Goal: Task Accomplishment & Management: Use online tool/utility

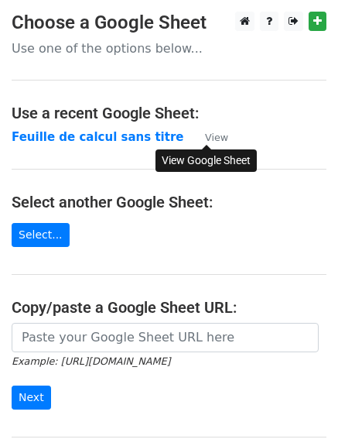
click at [211, 141] on small "View" at bounding box center [216, 138] width 23 height 12
click at [54, 230] on link "Select..." at bounding box center [41, 235] width 58 height 24
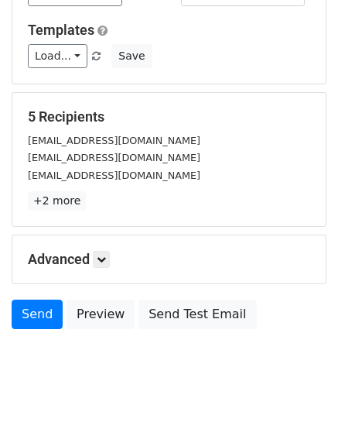
scroll to position [217, 0]
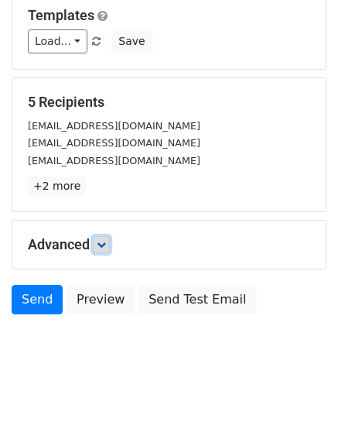
click at [106, 242] on icon at bounding box center [101, 244] width 9 height 9
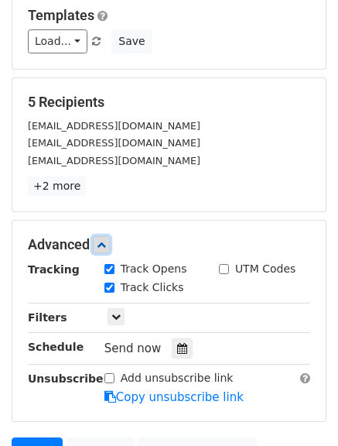
click at [106, 246] on icon at bounding box center [101, 244] width 9 height 9
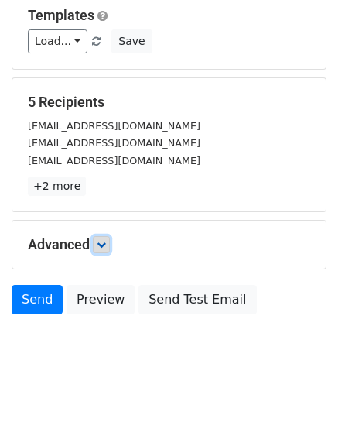
click at [106, 246] on icon at bounding box center [101, 244] width 9 height 9
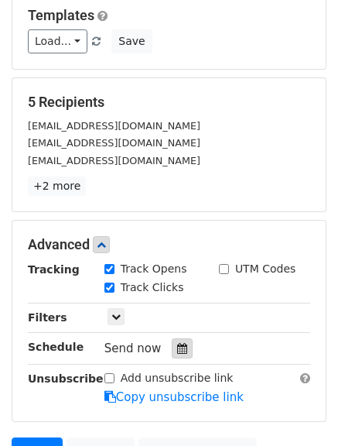
click at [177, 346] on icon at bounding box center [182, 348] width 10 height 11
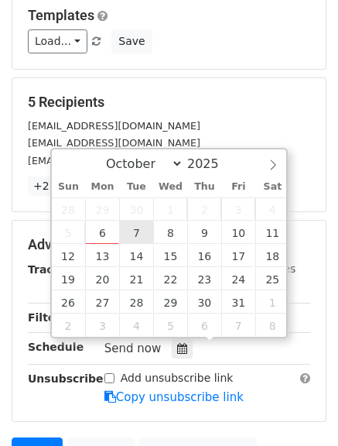
type input "2025-10-07 12:00"
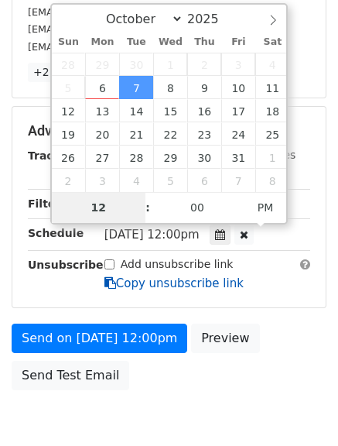
scroll to position [332, 0]
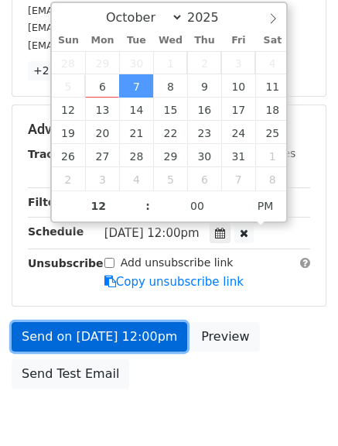
click at [142, 343] on link "Send on Oct 7 at 12:00pm" at bounding box center [100, 336] width 176 height 29
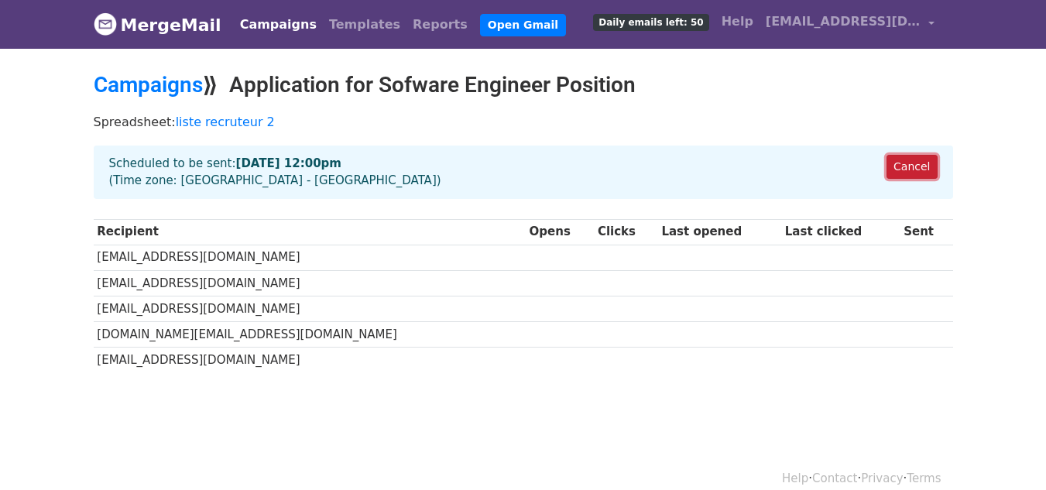
click at [914, 170] on link "Cancel" at bounding box center [912, 167] width 50 height 24
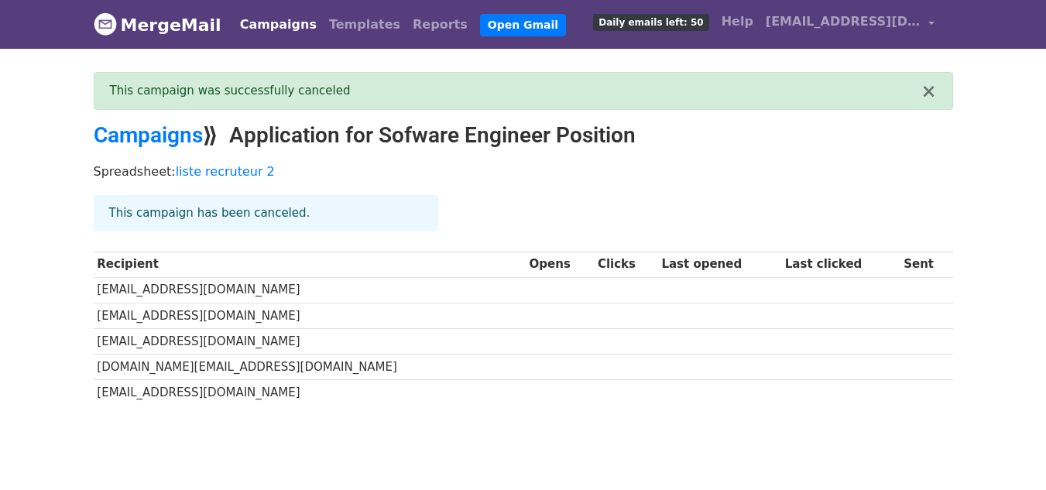
click at [280, 32] on link "Campaigns" at bounding box center [278, 24] width 89 height 31
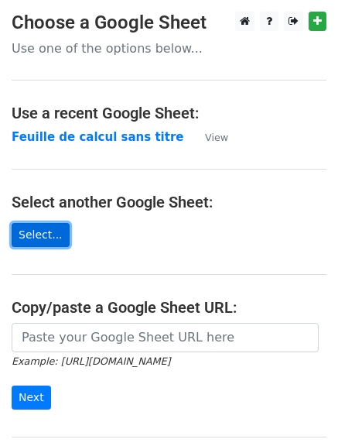
click at [39, 243] on link "Select..." at bounding box center [41, 235] width 58 height 24
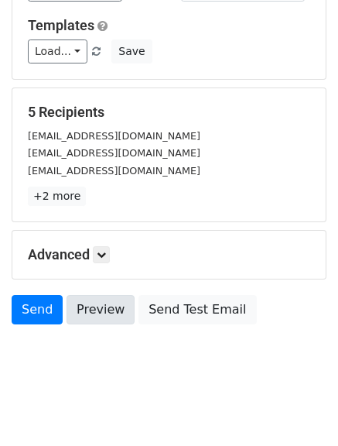
scroll to position [208, 0]
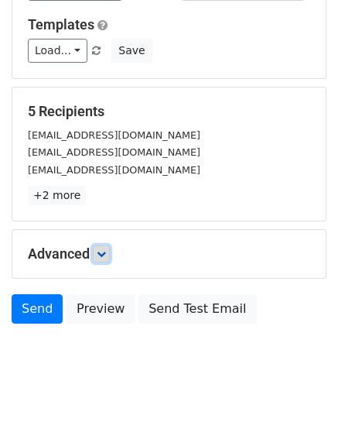
click at [104, 261] on link at bounding box center [101, 253] width 17 height 17
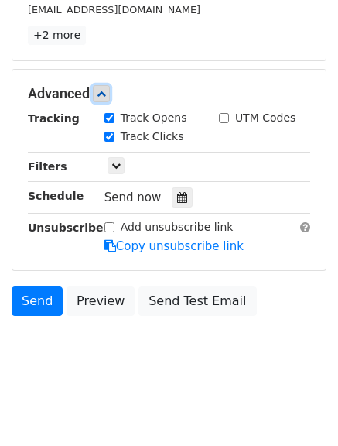
scroll to position [369, 0]
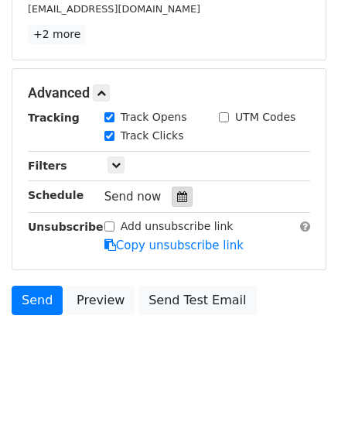
click at [177, 195] on icon at bounding box center [182, 196] width 10 height 11
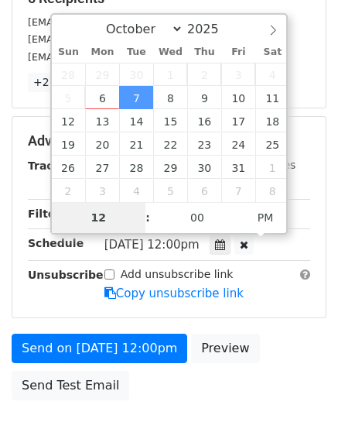
scroll to position [320, 0]
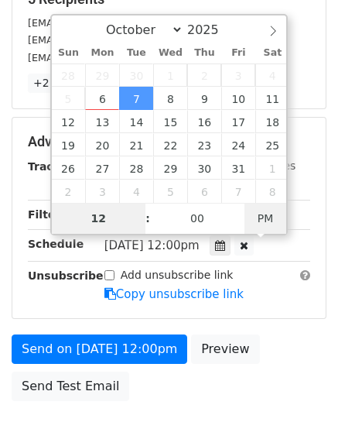
click at [266, 220] on span "PM" at bounding box center [266, 218] width 43 height 31
type input "2025-10-07 23:00"
type input "11"
click at [143, 225] on span at bounding box center [140, 225] width 11 height 15
type input "2025-10-07 22:00"
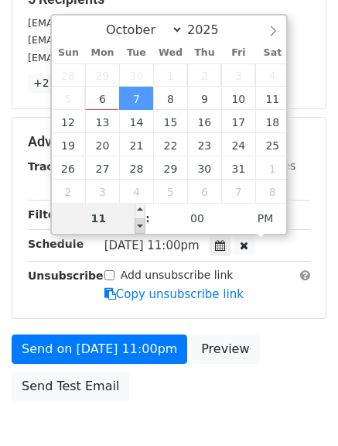
type input "10"
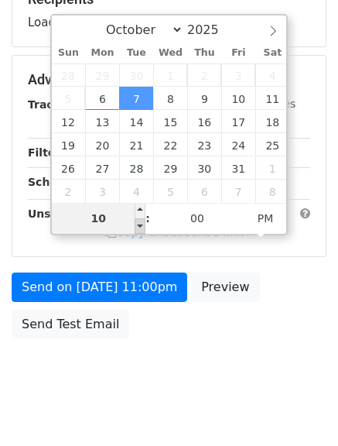
click at [143, 225] on span at bounding box center [140, 225] width 11 height 15
type input "2025-10-07 21:00"
type input "09"
click at [143, 225] on span at bounding box center [140, 225] width 11 height 15
type input "2025-10-07 20:00"
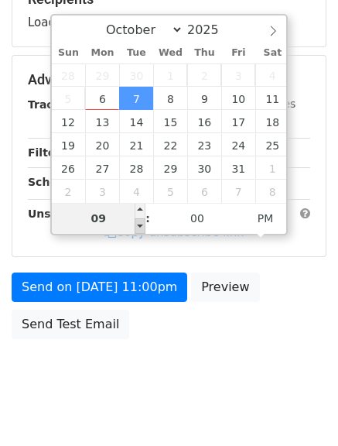
type input "08"
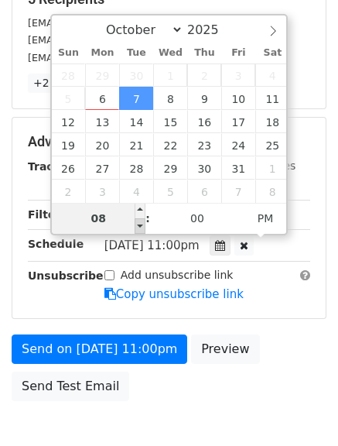
click at [143, 225] on span at bounding box center [140, 225] width 11 height 15
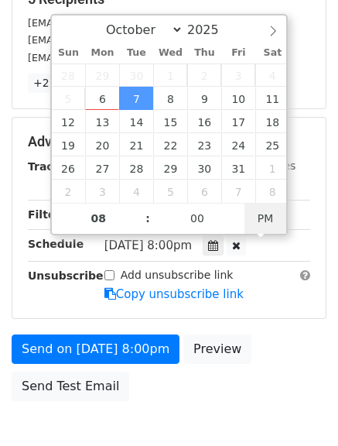
type input "2025-10-07 08:00"
click at [262, 219] on span "AM" at bounding box center [266, 218] width 43 height 31
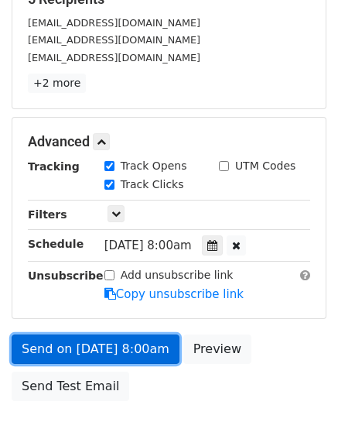
click at [100, 358] on link "Send on Oct 7 at 8:00am" at bounding box center [96, 348] width 168 height 29
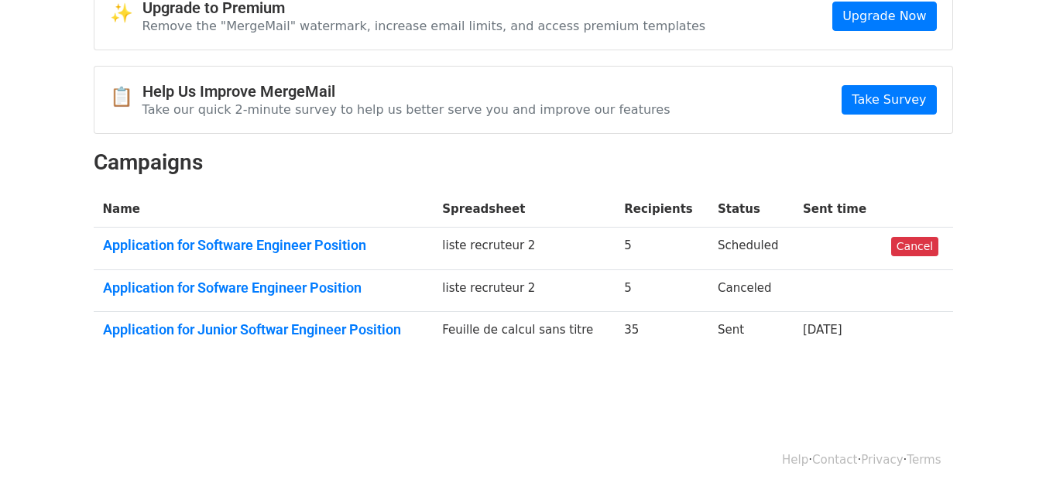
scroll to position [91, 0]
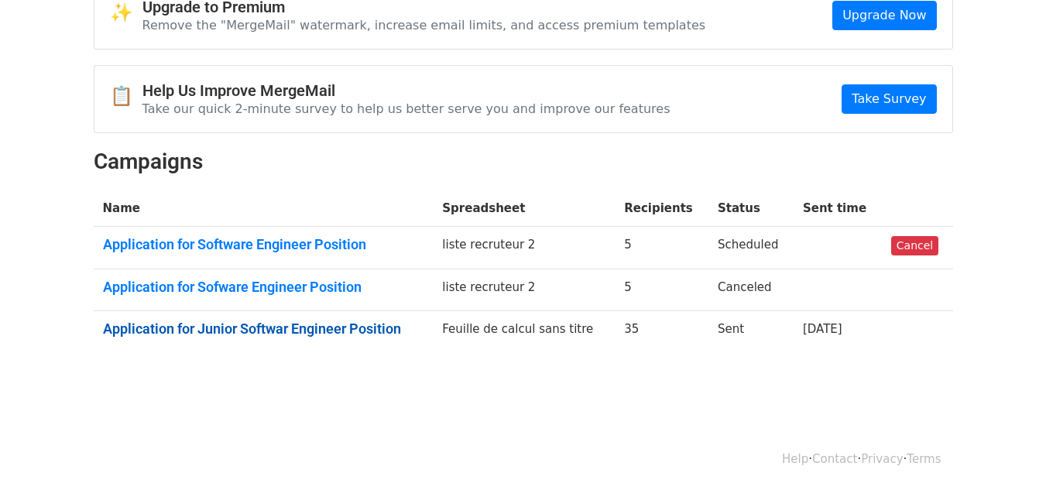
click at [323, 329] on link "Application for Junior Softwar Engineer Position" at bounding box center [263, 329] width 321 height 17
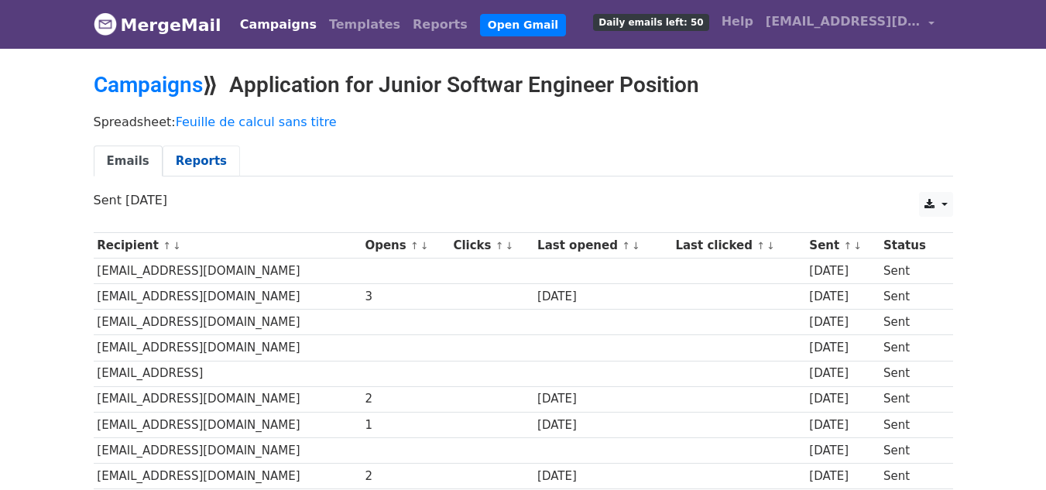
click at [190, 157] on link "Reports" at bounding box center [201, 162] width 77 height 32
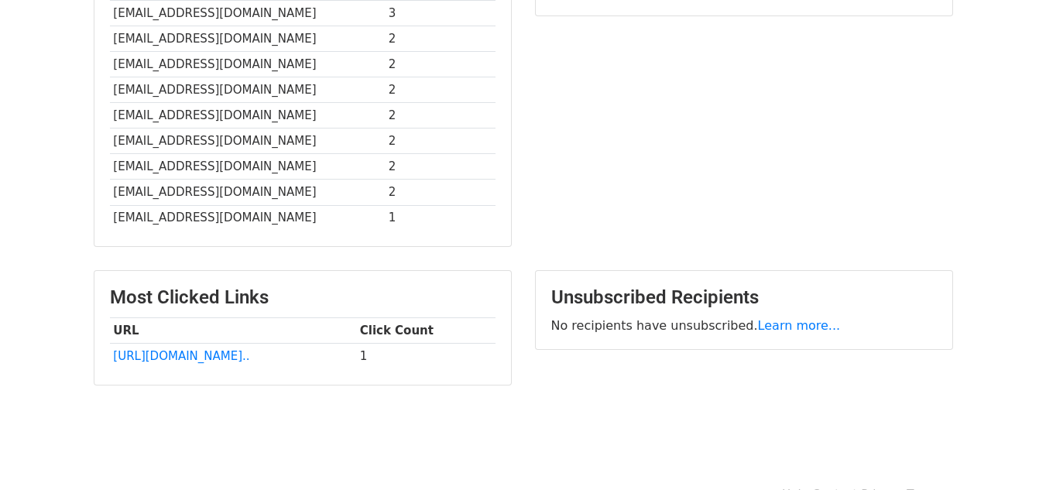
scroll to position [498, 0]
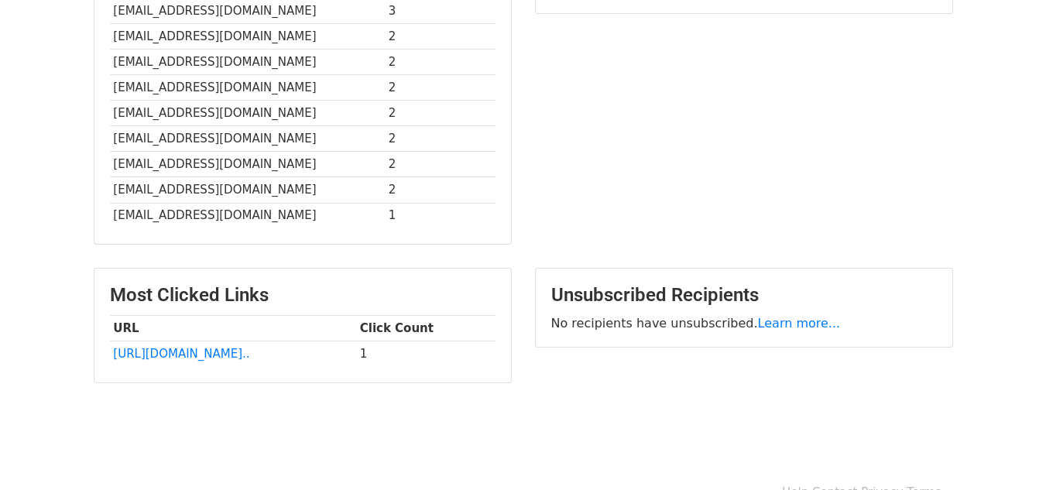
click at [382, 354] on td "1" at bounding box center [425, 354] width 139 height 26
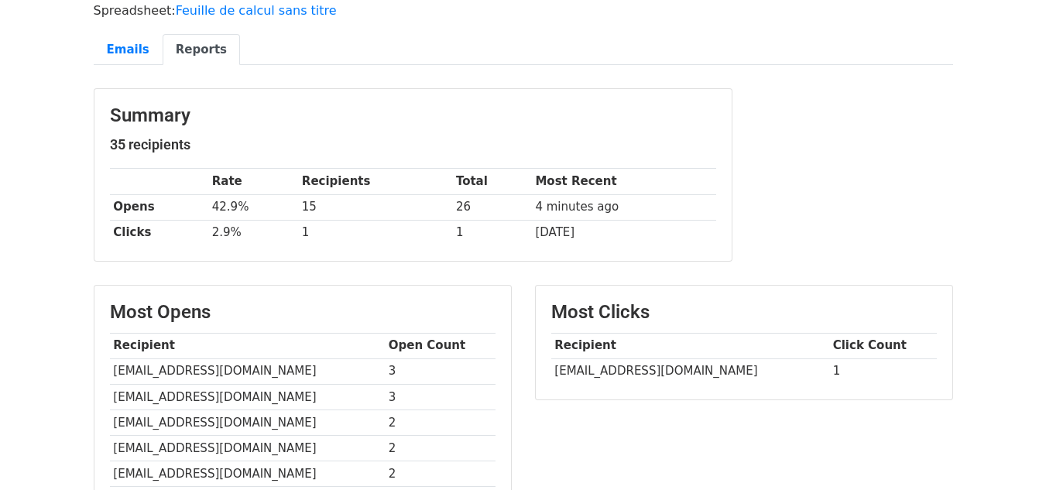
scroll to position [0, 0]
